Goal: Check status: Check status

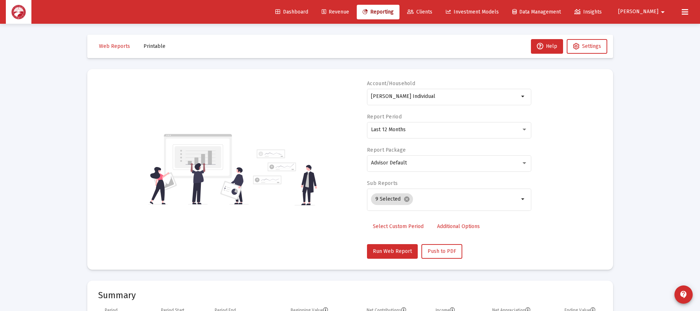
select select "View all"
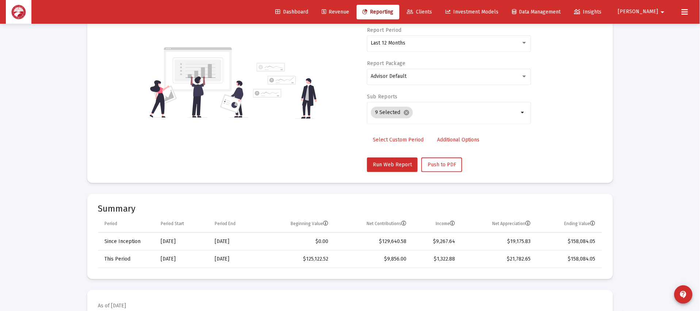
scroll to position [55, 0]
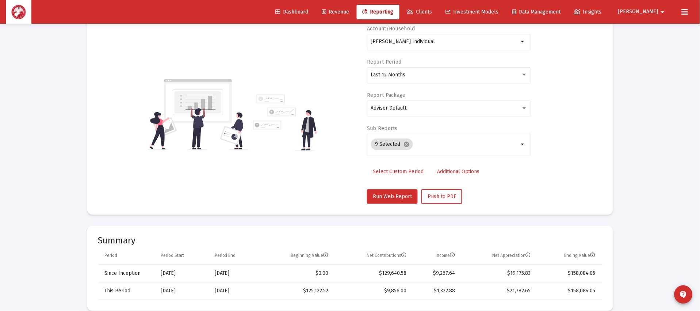
scroll to position [23, 0]
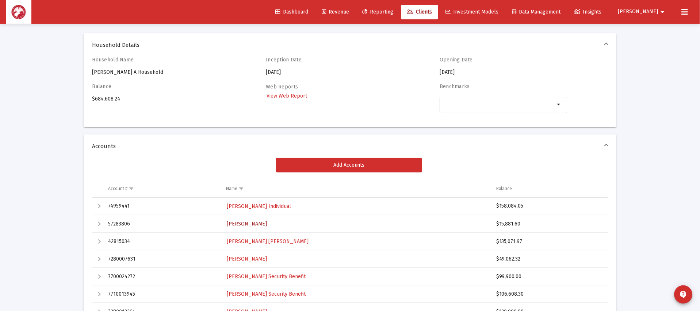
click at [263, 225] on span "[PERSON_NAME]" at bounding box center [247, 224] width 40 height 6
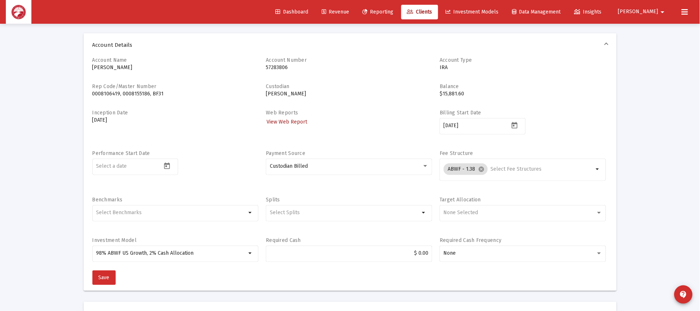
click at [293, 119] on span "View Web Report" at bounding box center [287, 122] width 41 height 6
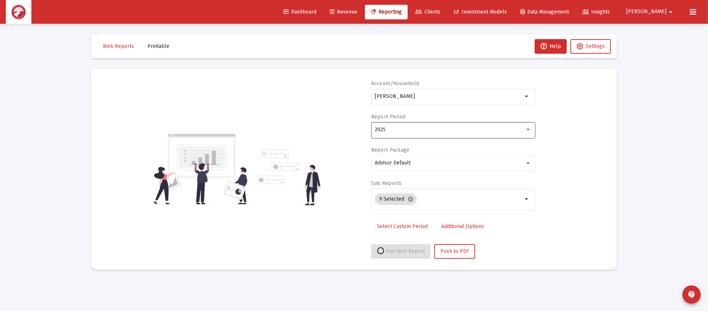
click at [424, 126] on div "2025" at bounding box center [453, 129] width 157 height 18
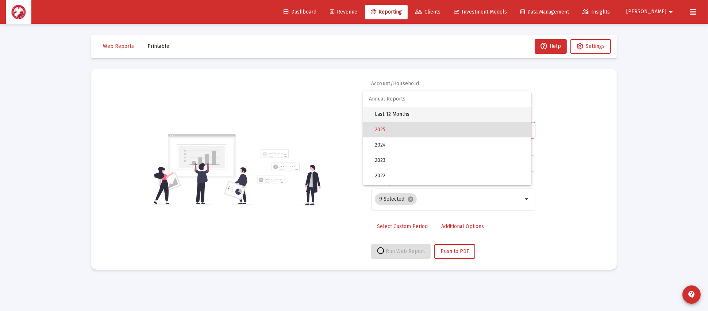
click at [423, 115] on span "Last 12 Months" at bounding box center [450, 114] width 151 height 15
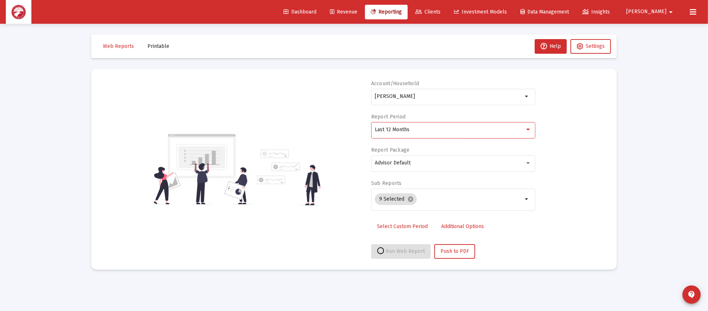
select select "View all"
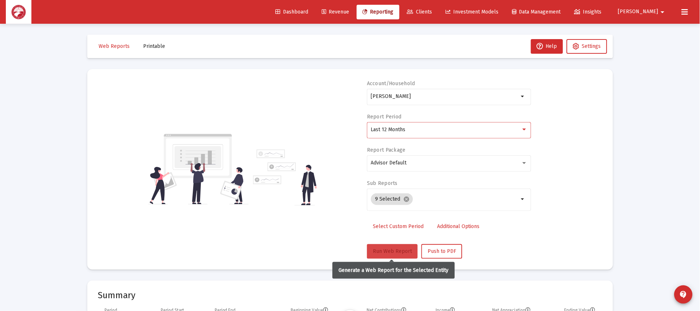
click at [404, 248] on span "Run Web Report" at bounding box center [392, 251] width 39 height 6
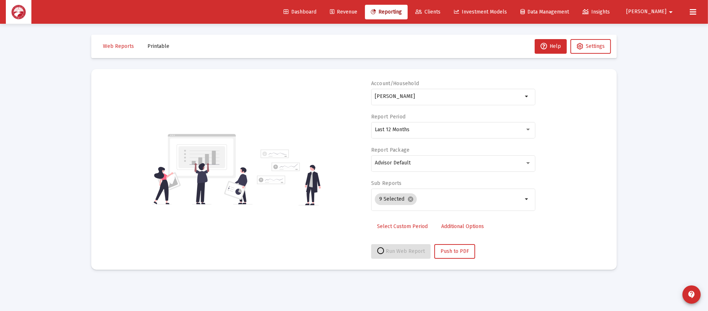
select select "View all"
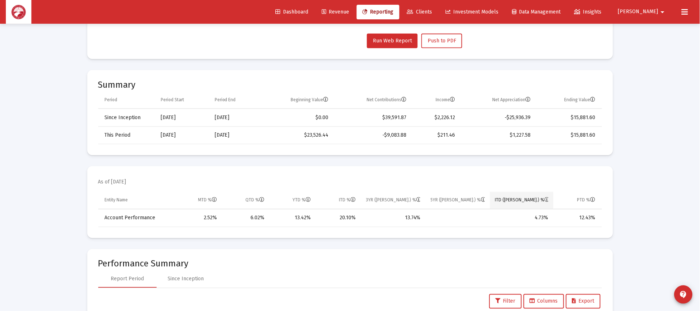
scroll to position [219, 0]
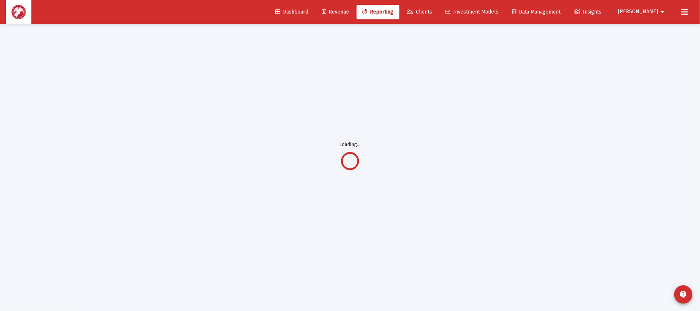
scroll to position [23, 0]
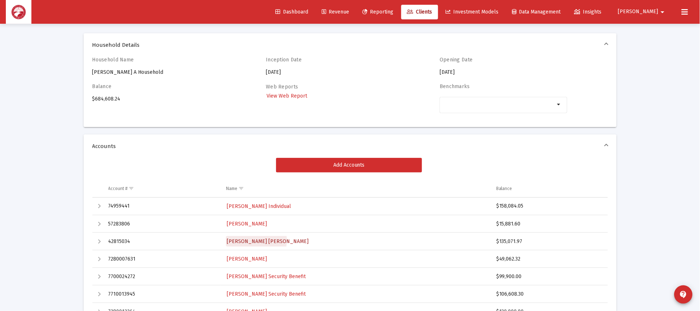
click at [255, 240] on span "[PERSON_NAME] [PERSON_NAME]" at bounding box center [268, 241] width 82 height 6
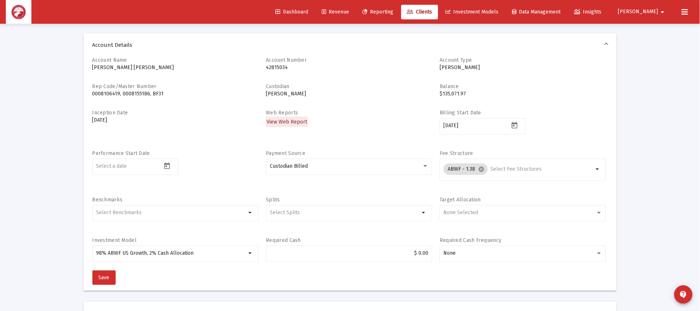
click at [297, 122] on span "View Web Report" at bounding box center [287, 122] width 41 height 6
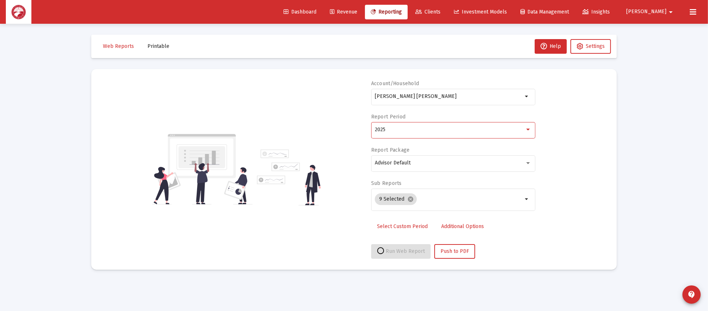
click at [422, 131] on div "2025" at bounding box center [450, 130] width 150 height 6
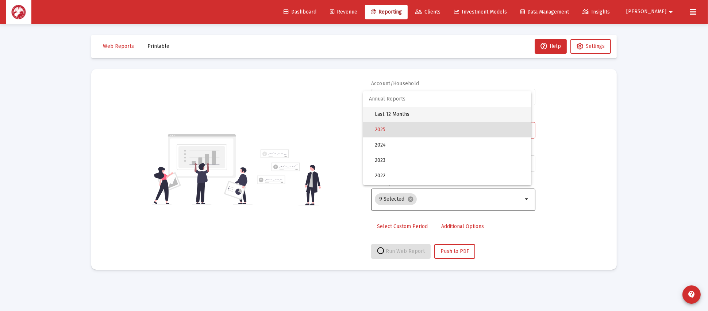
click at [426, 114] on span "Last 12 Months" at bounding box center [450, 114] width 151 height 15
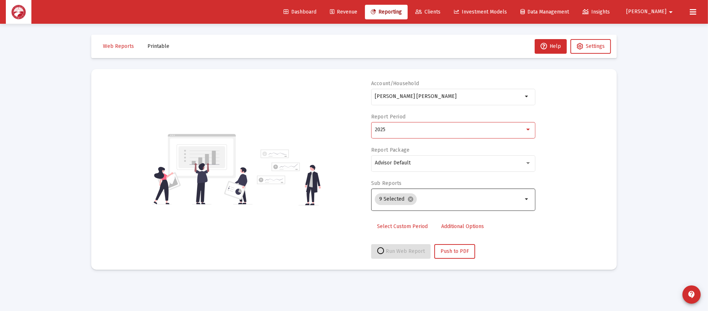
select select "View all"
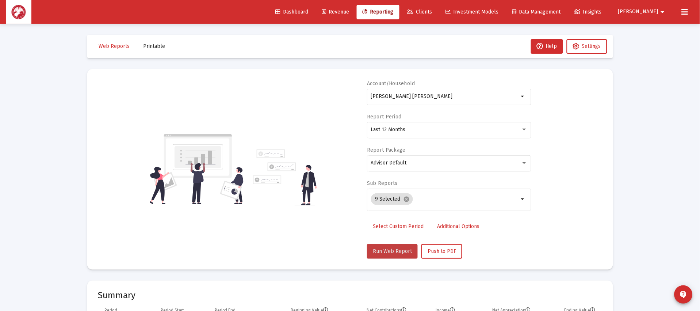
click at [396, 251] on span "Run Web Report" at bounding box center [392, 251] width 39 height 6
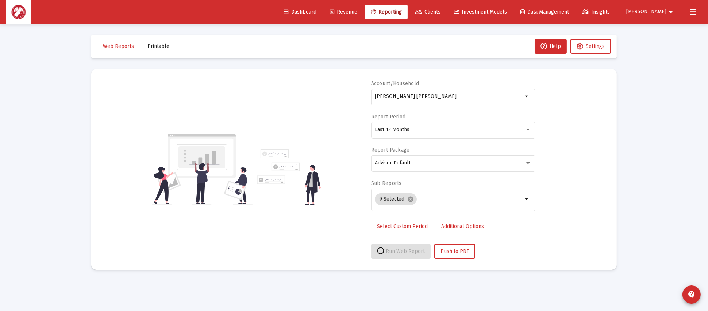
select select "View all"
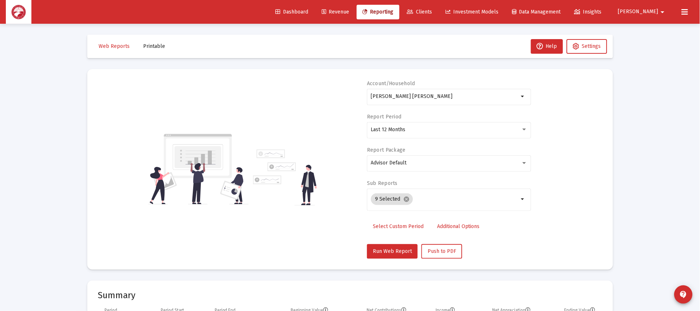
scroll to position [219, 0]
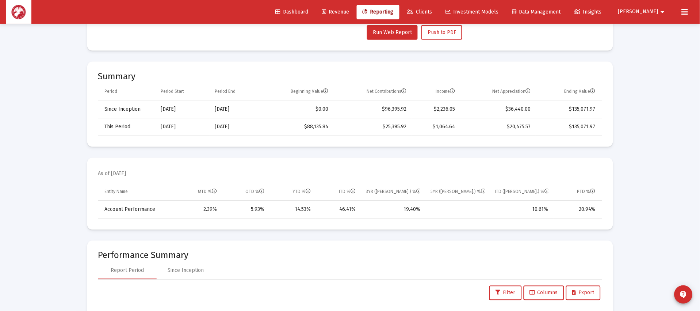
scroll to position [23, 0]
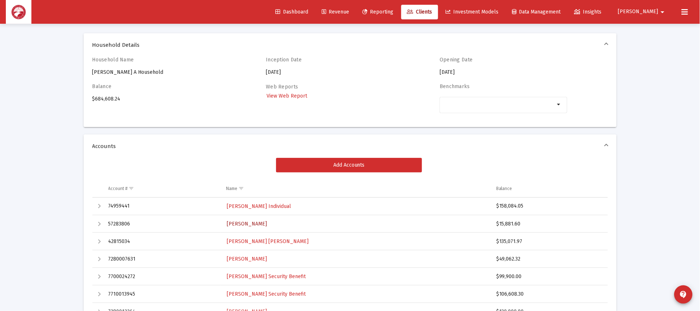
click at [255, 223] on span "[PERSON_NAME]" at bounding box center [247, 224] width 40 height 6
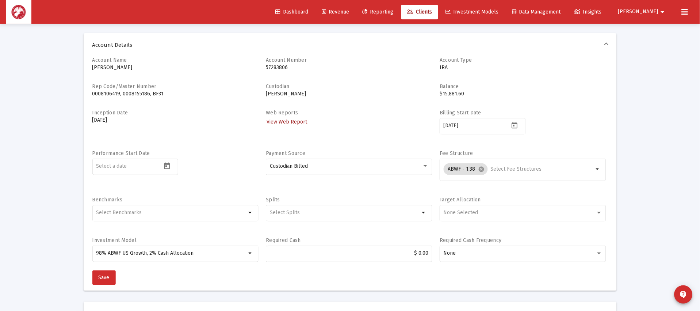
click at [282, 123] on span "View Web Report" at bounding box center [287, 122] width 41 height 6
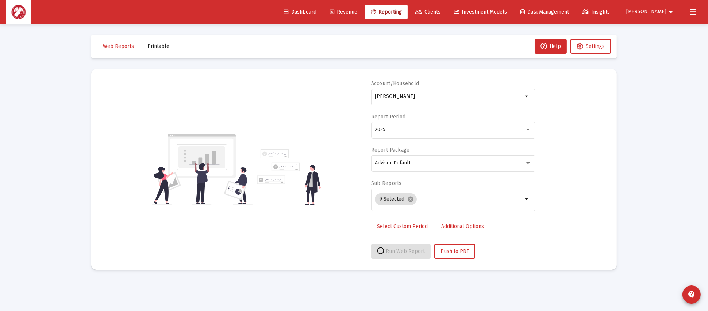
select select "View all"
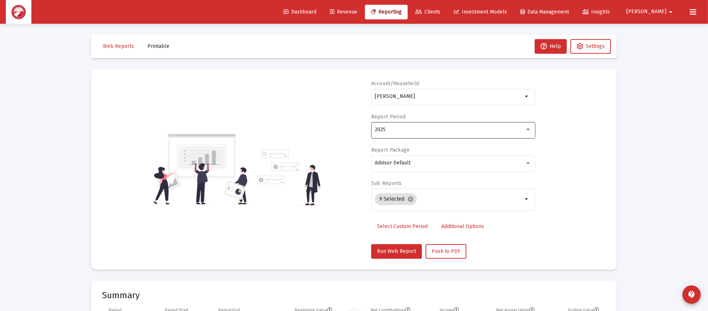
click at [414, 134] on div "2025" at bounding box center [453, 129] width 157 height 18
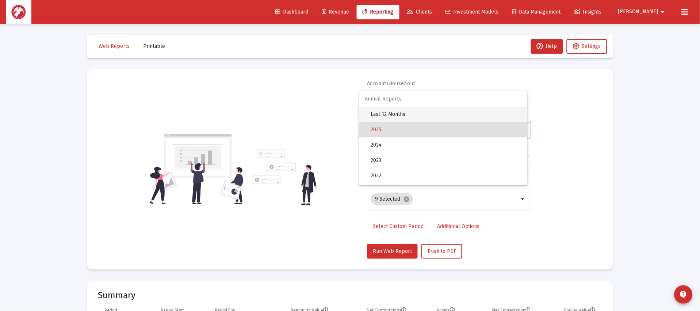
click at [425, 114] on span "Last 12 Months" at bounding box center [446, 114] width 151 height 15
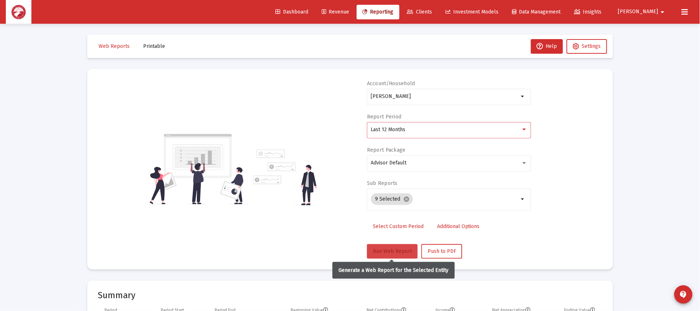
click at [387, 250] on span "Run Web Report" at bounding box center [392, 251] width 39 height 6
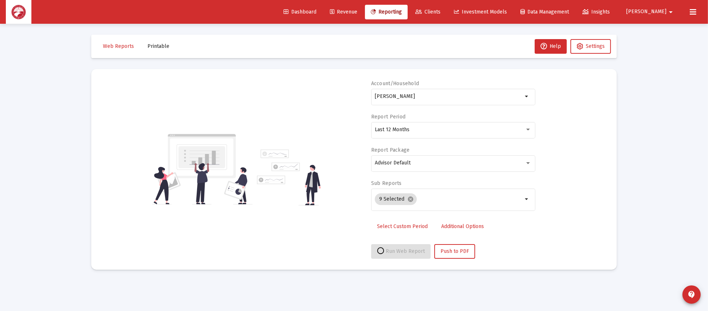
select select "View all"
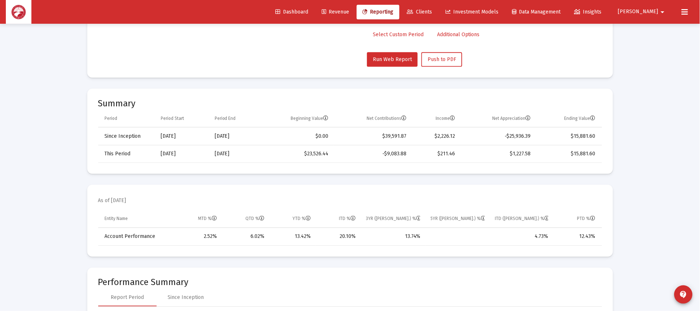
scroll to position [274, 0]
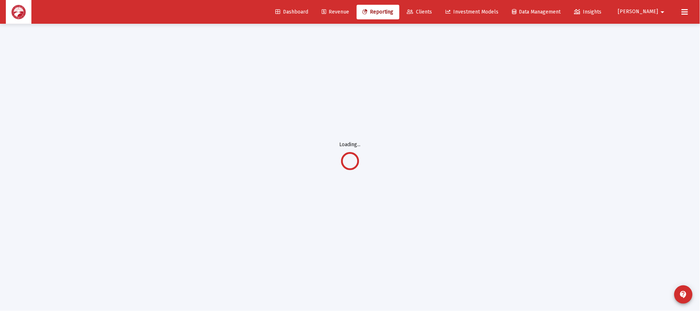
scroll to position [23, 0]
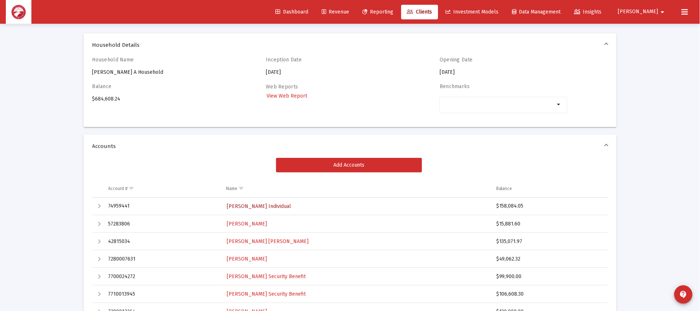
click at [259, 203] on span "[PERSON_NAME] Individual" at bounding box center [259, 206] width 64 height 6
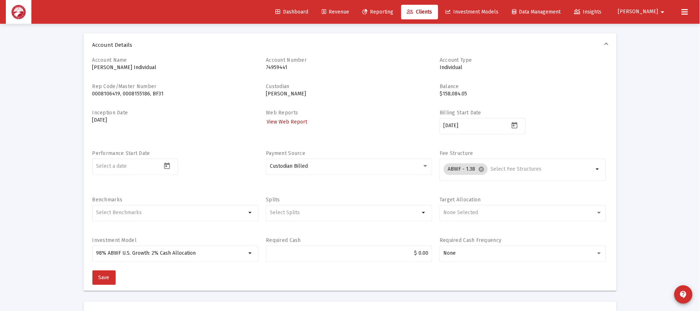
click at [280, 120] on span "View Web Report" at bounding box center [287, 122] width 41 height 6
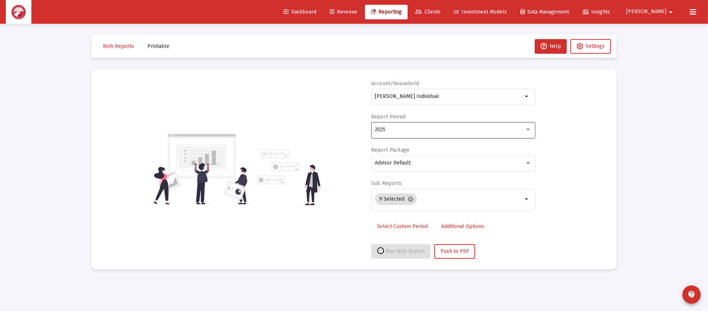
click at [405, 124] on div "2025" at bounding box center [453, 129] width 157 height 18
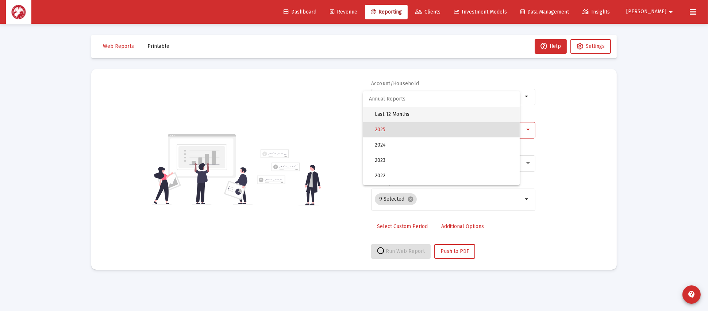
select select "View all"
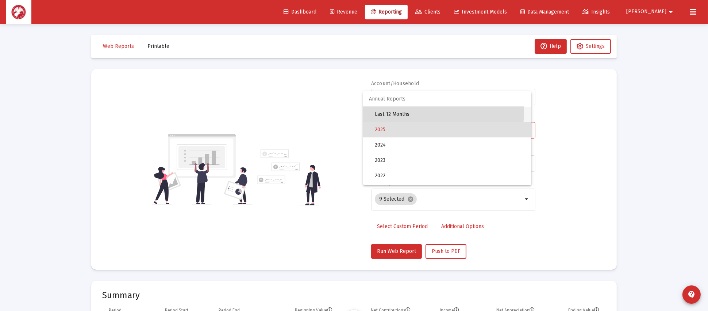
click at [405, 110] on span "Last 12 Months" at bounding box center [450, 114] width 151 height 15
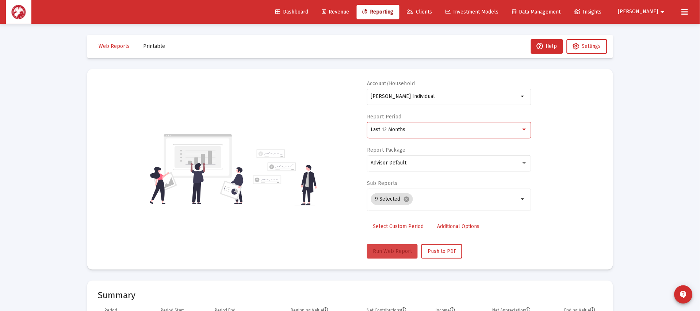
click at [392, 252] on span "Run Web Report" at bounding box center [392, 251] width 39 height 6
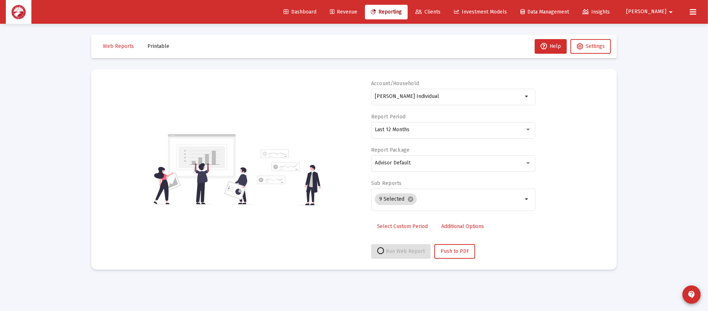
select select "View all"
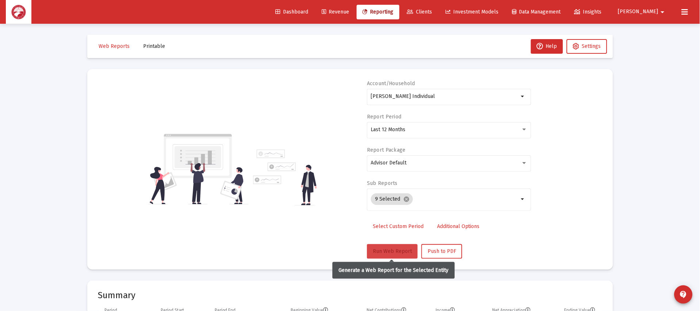
click at [385, 250] on span "Run Web Report" at bounding box center [392, 251] width 39 height 6
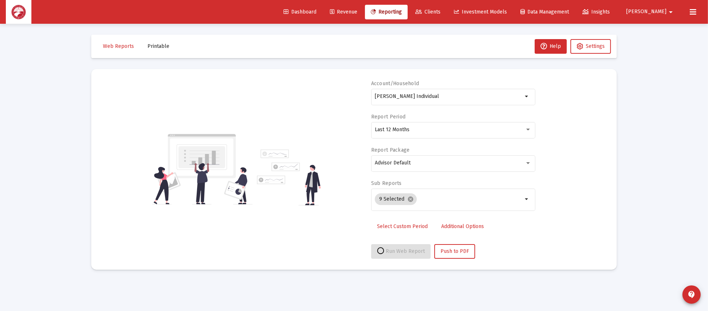
select select "View all"
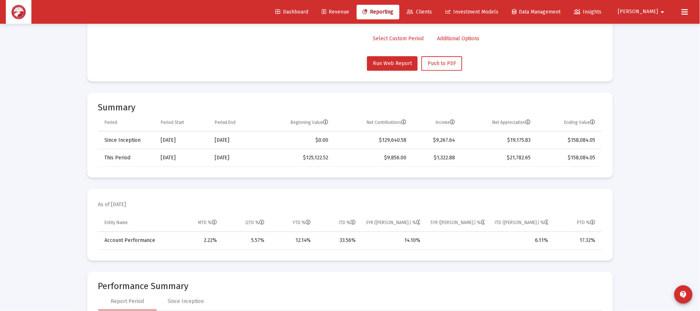
scroll to position [274, 0]
